Goal: Task Accomplishment & Management: Manage account settings

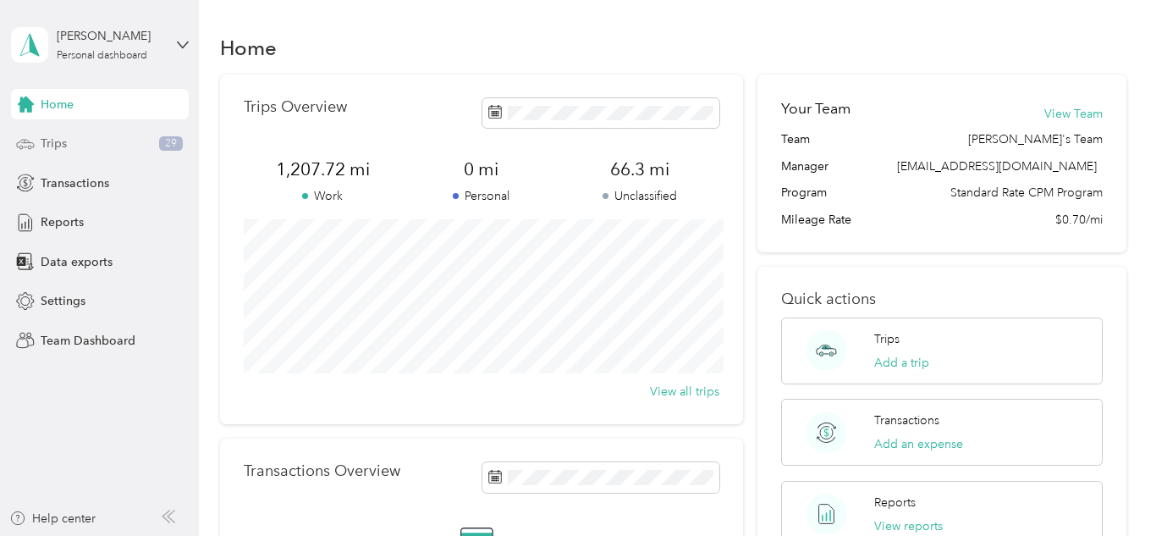
click at [79, 145] on div "Trips 29" at bounding box center [100, 144] width 178 height 30
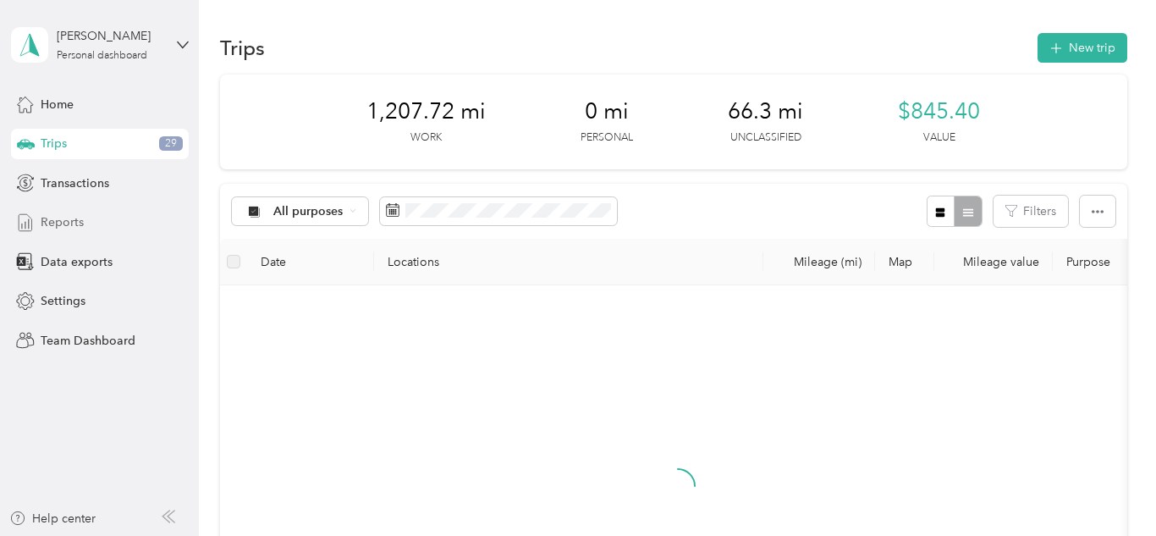
click at [86, 219] on div "Reports" at bounding box center [100, 222] width 178 height 30
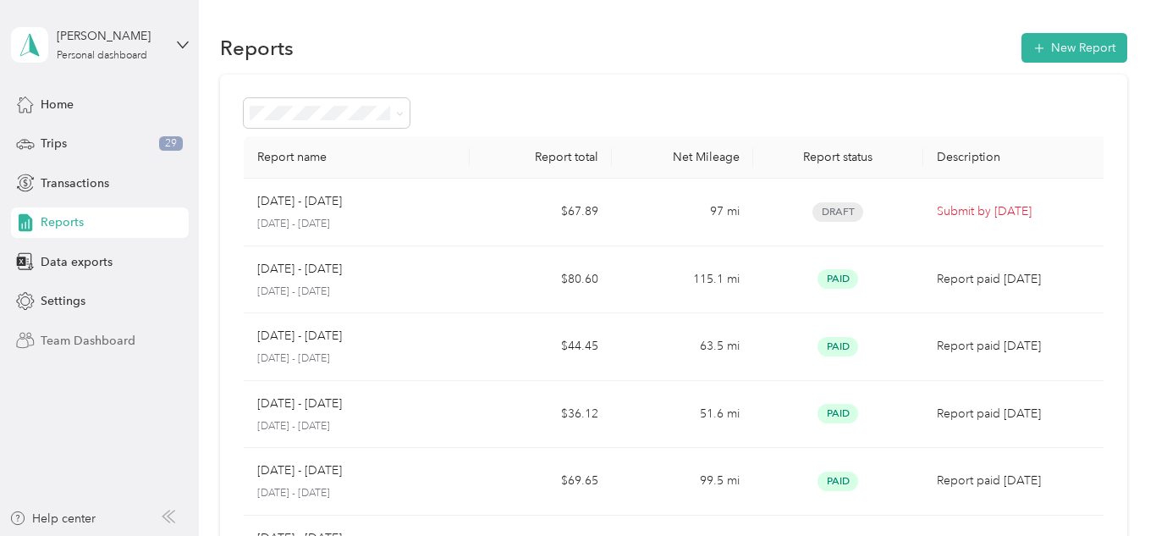
click at [104, 344] on span "Team Dashboard" at bounding box center [88, 341] width 95 height 18
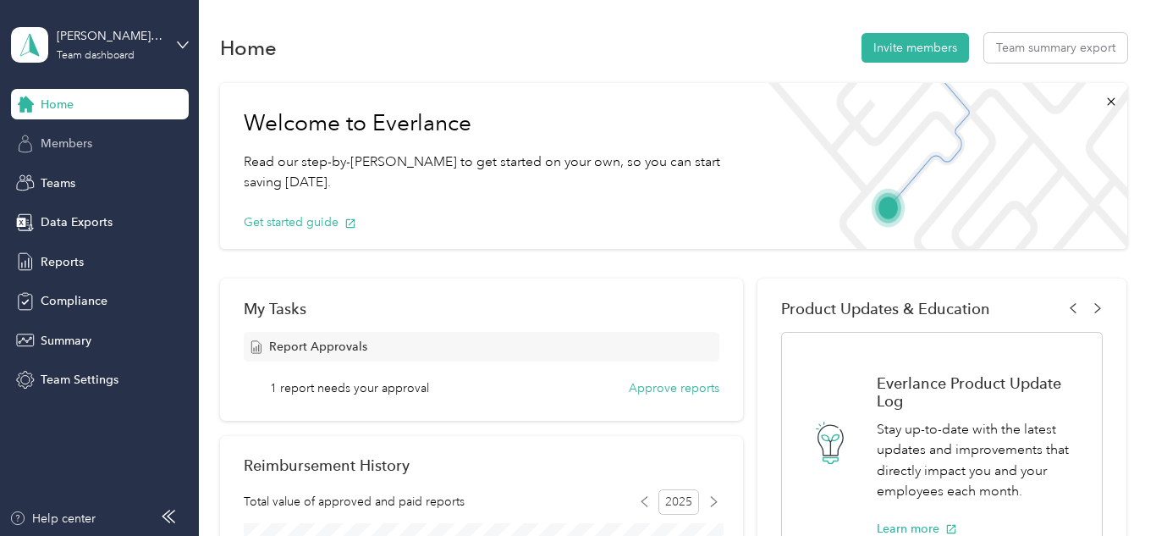
click at [72, 139] on span "Members" at bounding box center [67, 144] width 52 height 18
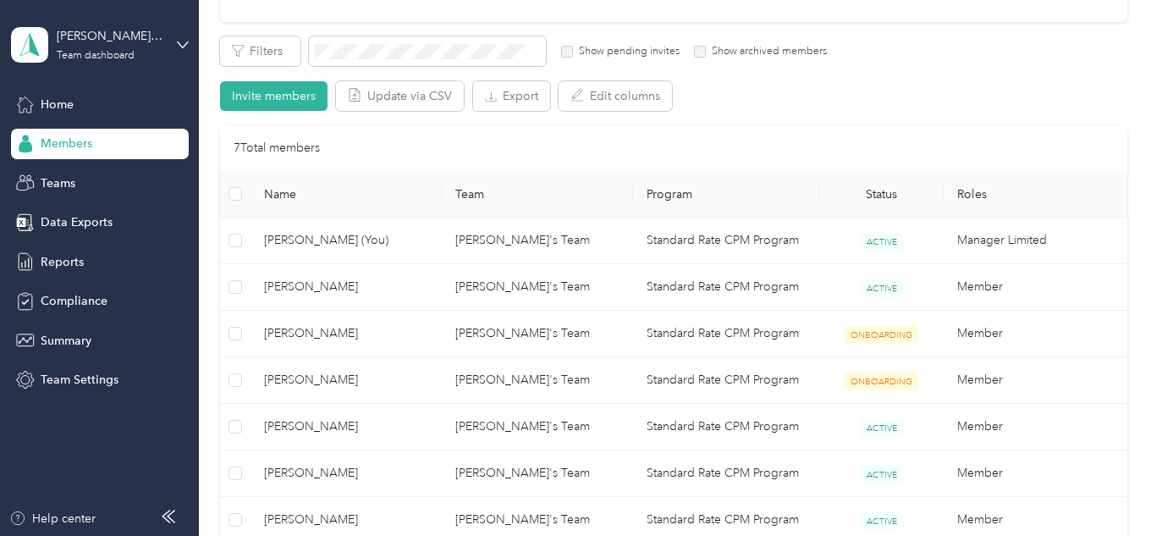
scroll to position [358, 0]
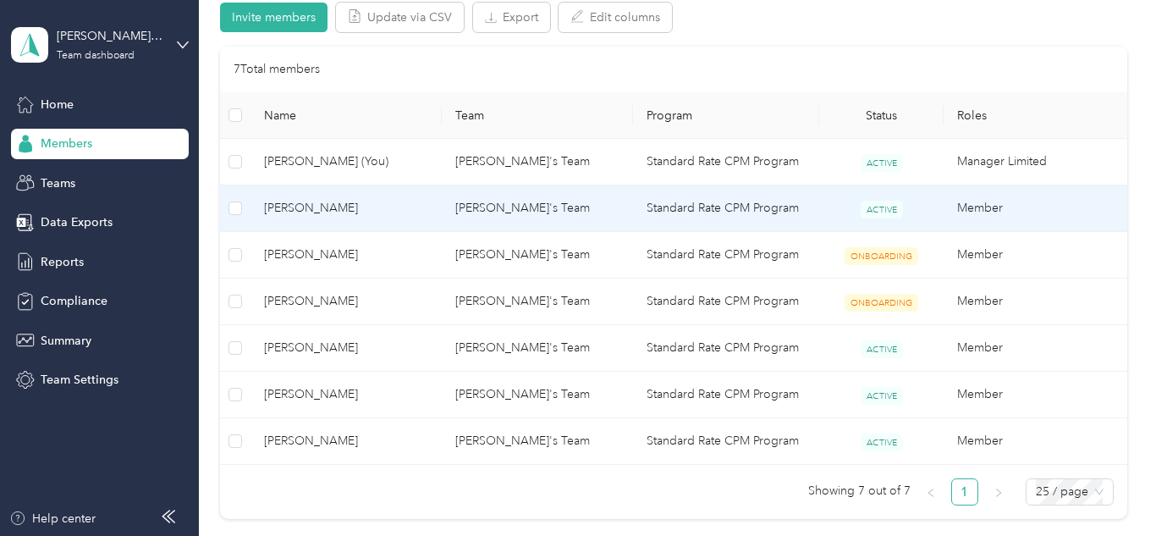
click at [539, 221] on td "[PERSON_NAME]'s Team" at bounding box center [537, 208] width 191 height 47
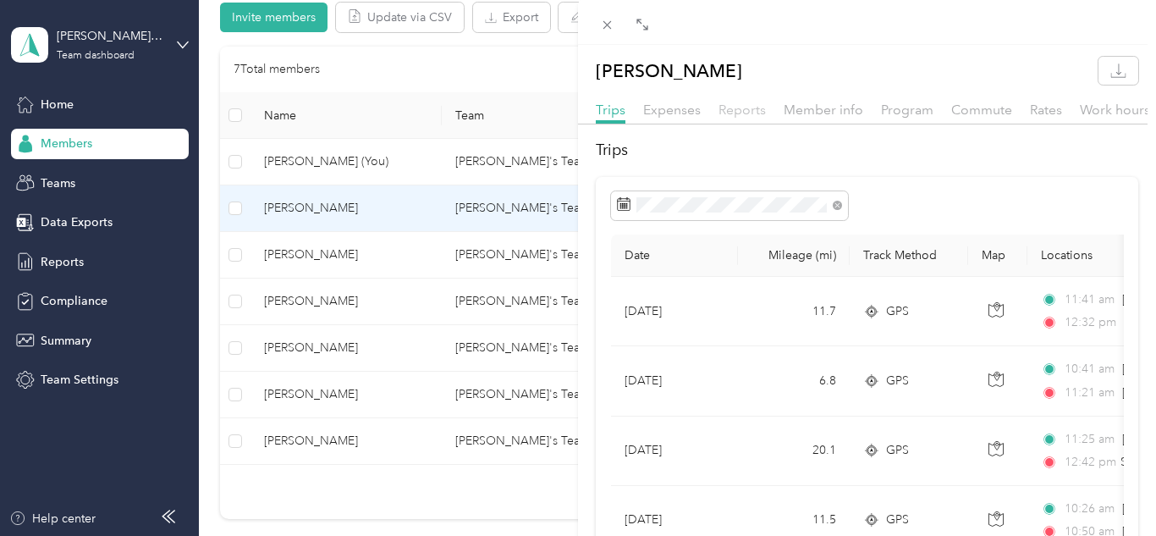
click at [741, 114] on span "Reports" at bounding box center [741, 110] width 47 height 16
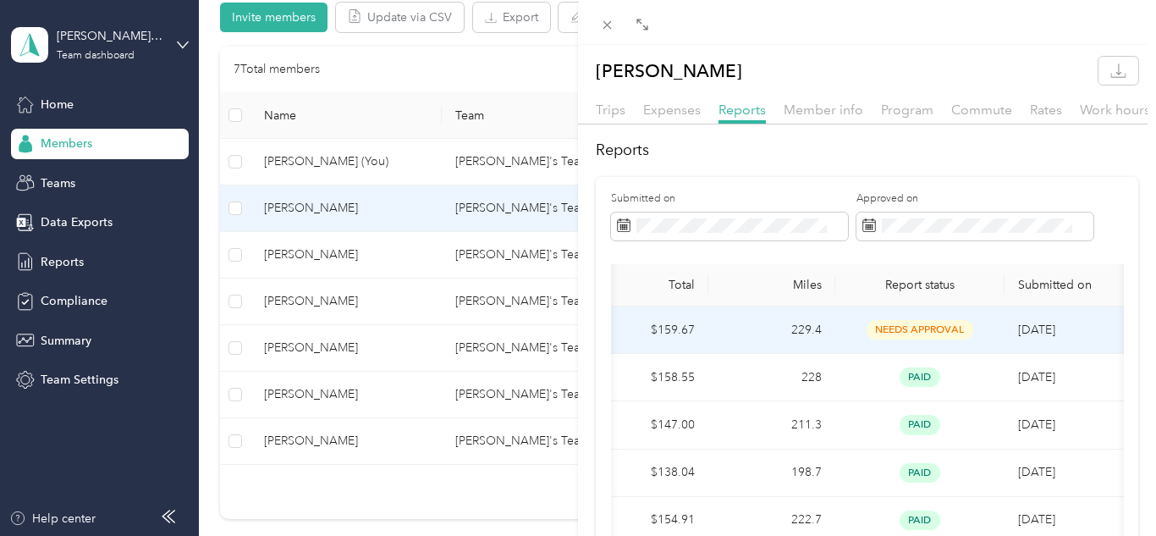
scroll to position [0, 223]
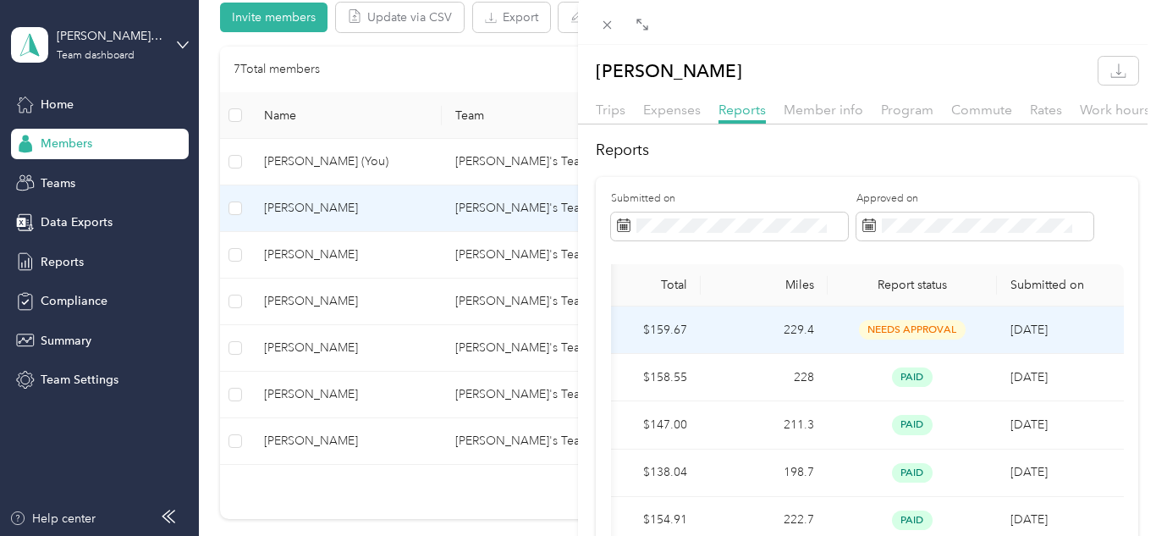
click at [889, 341] on td "needs approval" at bounding box center [912, 329] width 169 height 47
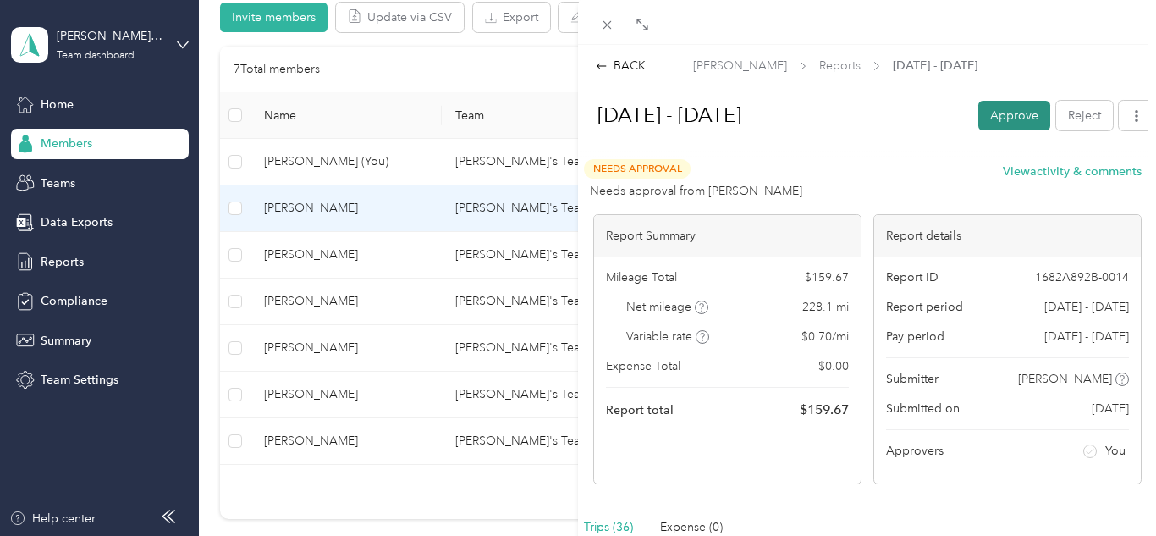
click at [984, 112] on button "Approve" at bounding box center [1014, 116] width 72 height 30
